Goal: Task Accomplishment & Management: Use online tool/utility

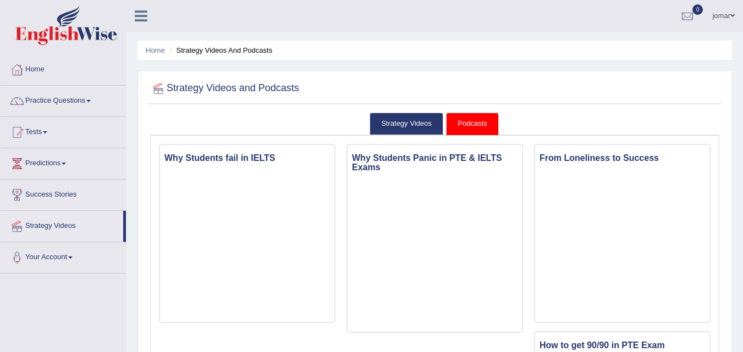
click at [47, 131] on span at bounding box center [45, 132] width 4 height 2
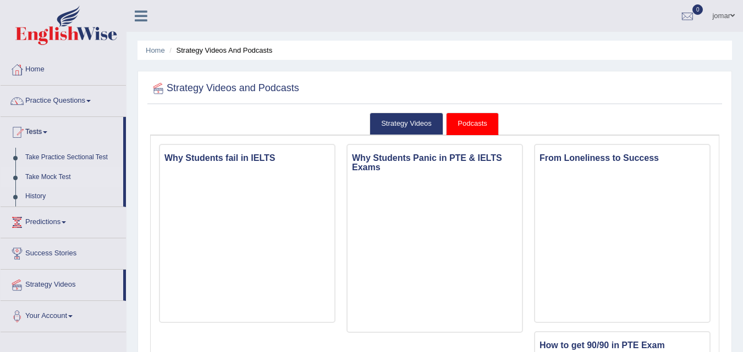
click at [42, 176] on link "Take Mock Test" at bounding box center [71, 178] width 103 height 20
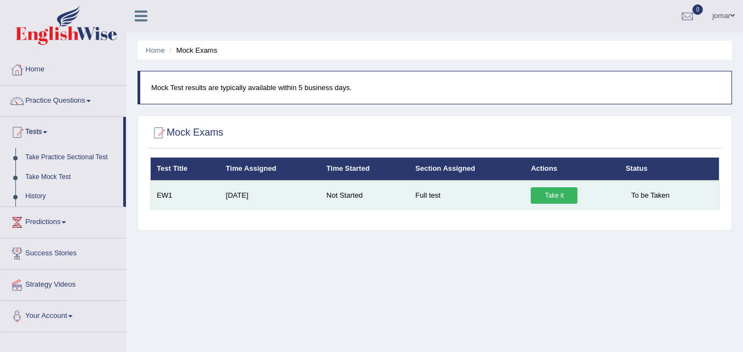
click at [552, 195] on link "Take it" at bounding box center [554, 195] width 47 height 16
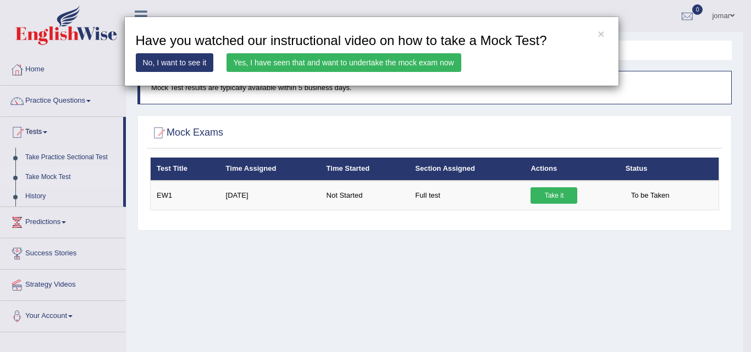
drag, startPoint x: 80, startPoint y: 158, endPoint x: 45, endPoint y: 160, distance: 35.3
click at [45, 160] on div "× Have you watched our instructional video on how to take a Mock Test? No, I wa…" at bounding box center [375, 176] width 751 height 352
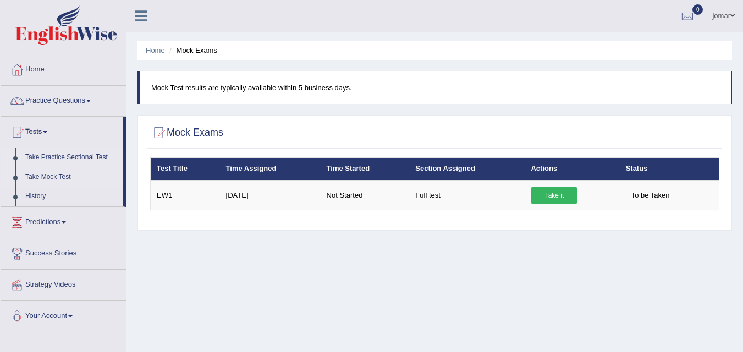
click at [45, 158] on link "Take Practice Sectional Test" at bounding box center [71, 158] width 103 height 20
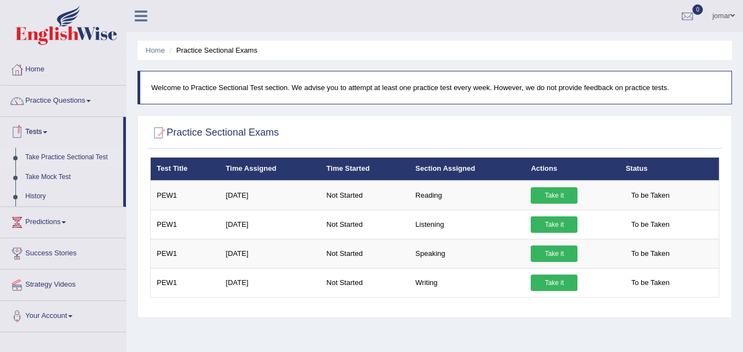
click at [47, 131] on span at bounding box center [45, 132] width 4 height 2
